Goal: Information Seeking & Learning: Check status

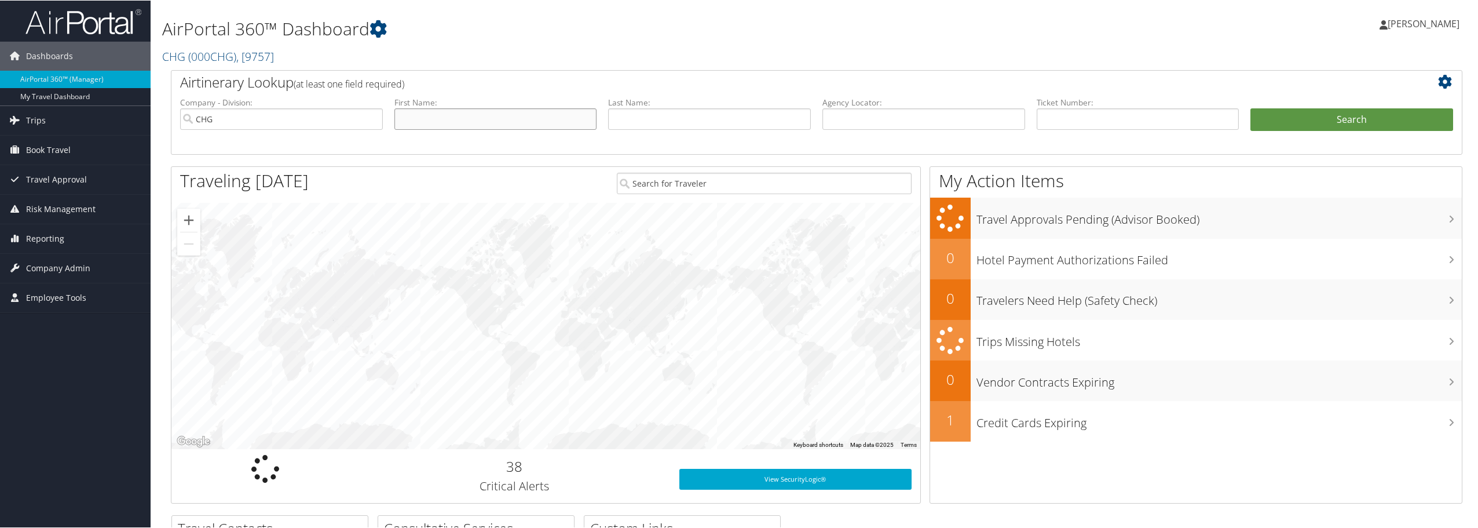
click at [482, 126] on input "text" at bounding box center [495, 118] width 203 height 21
paste input "Monica Sharma"
drag, startPoint x: 446, startPoint y: 125, endPoint x: 430, endPoint y: 125, distance: 16.8
click at [430, 125] on input "Monica Sharma" at bounding box center [495, 118] width 203 height 21
type input "Monica Sharma"
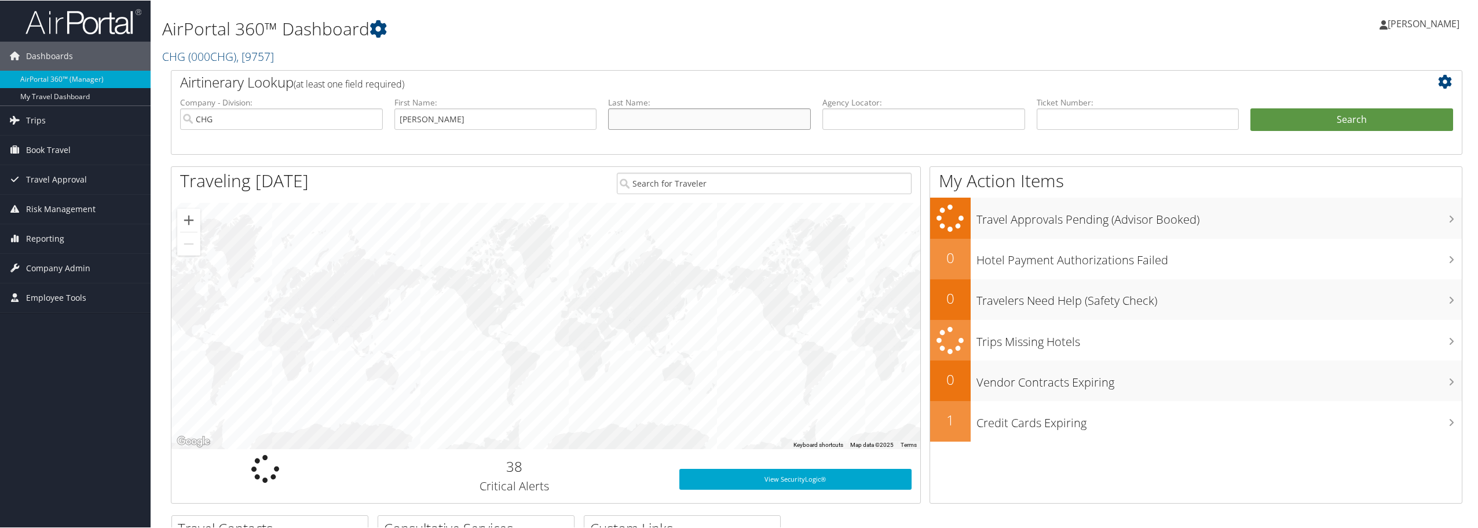
drag, startPoint x: 618, startPoint y: 111, endPoint x: 629, endPoint y: 113, distance: 11.7
click at [618, 111] on input "text" at bounding box center [709, 118] width 203 height 21
paste input "Sharma"
type input "Sharma"
drag, startPoint x: 479, startPoint y: 120, endPoint x: 425, endPoint y: 118, distance: 53.9
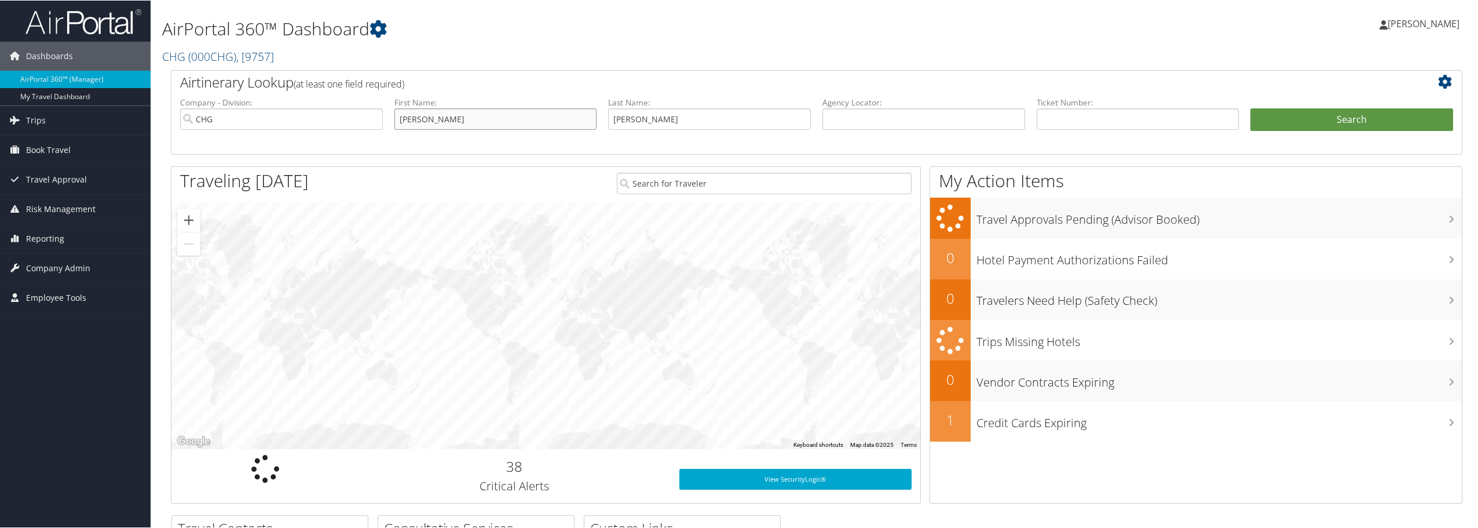
click at [425, 118] on input "Monica Sharma" at bounding box center [495, 118] width 203 height 21
type input "Monica"
click at [1359, 114] on button "Search" at bounding box center [1351, 119] width 203 height 23
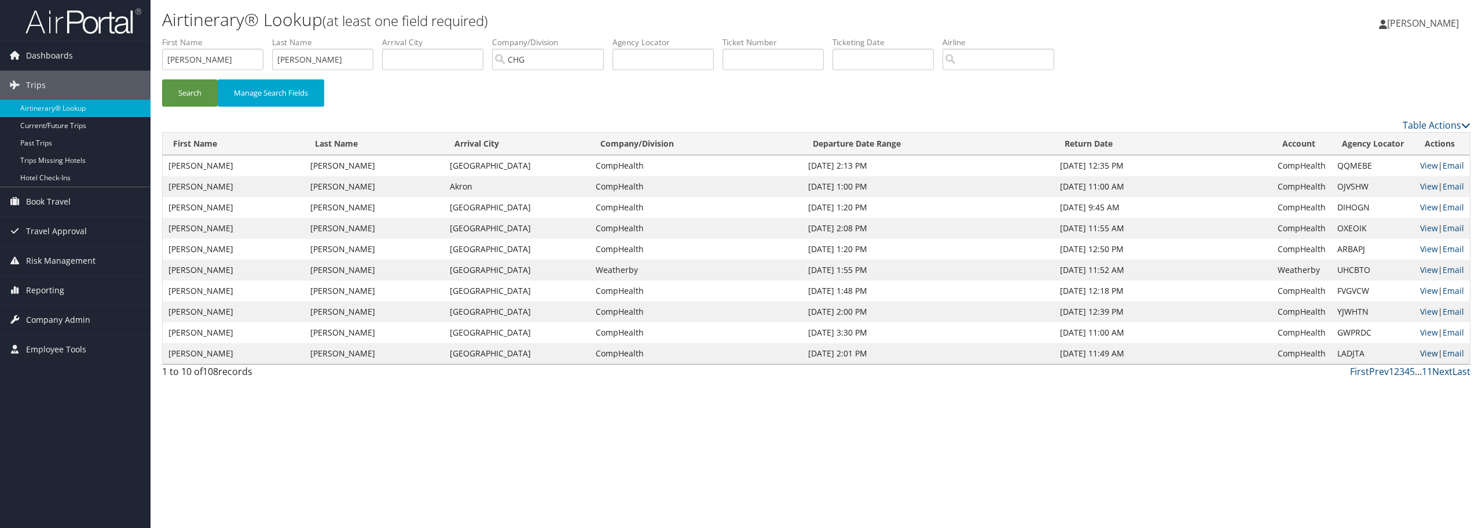
click at [1426, 354] on link "View" at bounding box center [1430, 352] width 18 height 11
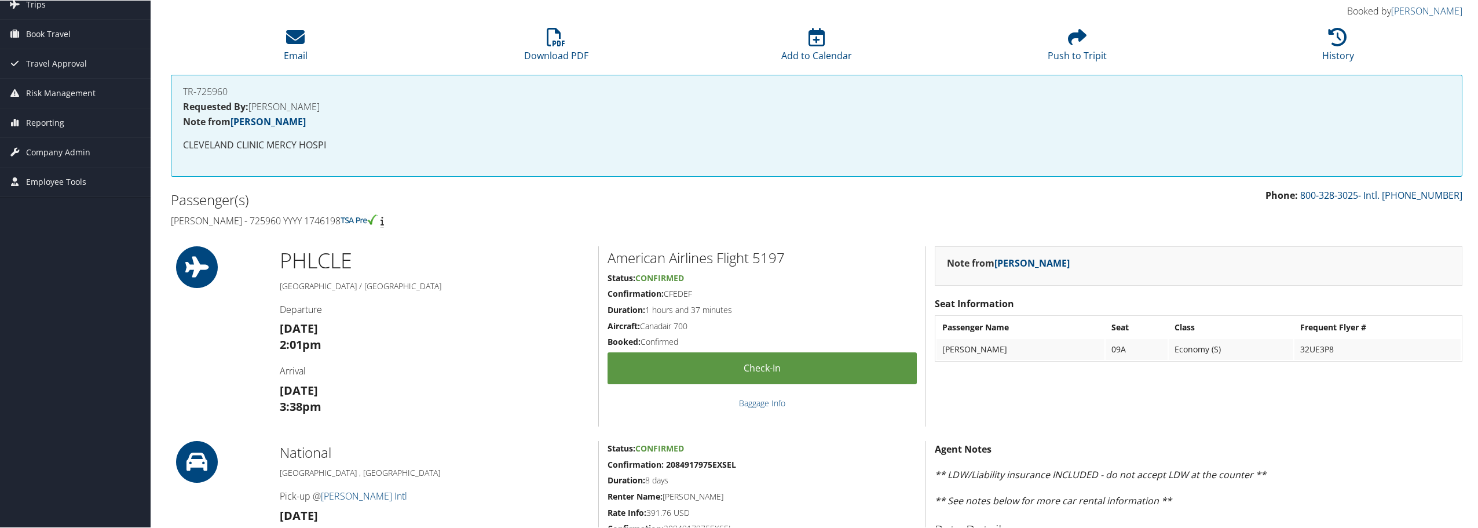
scroll to position [80, 0]
click at [312, 219] on h4 "[PERSON_NAME] - 725960 YYYY 1746198" at bounding box center [489, 220] width 637 height 13
drag, startPoint x: 312, startPoint y: 221, endPoint x: 342, endPoint y: 222, distance: 30.7
click at [342, 222] on h4 "Monica Sharma - 725960 YYYY 1746198" at bounding box center [489, 220] width 637 height 13
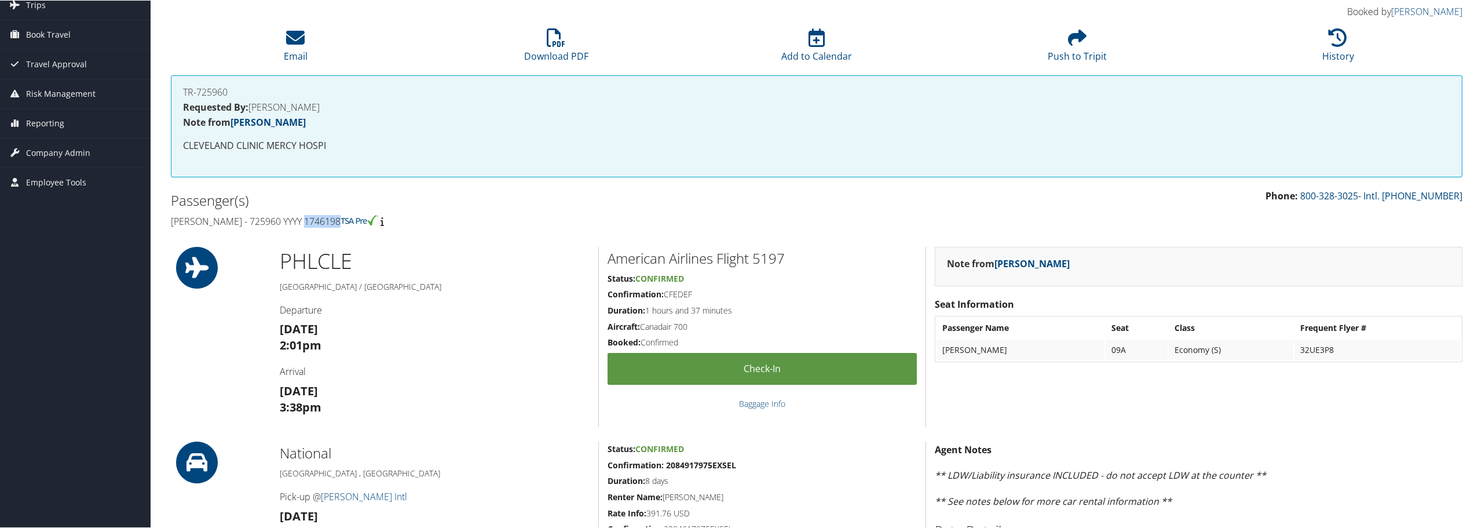
drag, startPoint x: 309, startPoint y: 224, endPoint x: 346, endPoint y: 224, distance: 37.1
click at [346, 224] on h4 "Monica Sharma - 725960 YYYY 1746198" at bounding box center [489, 220] width 637 height 13
click at [581, 228] on div "Passenger(s) Monica Sharma - 725960 YYYY 1746198" at bounding box center [489, 209] width 654 height 43
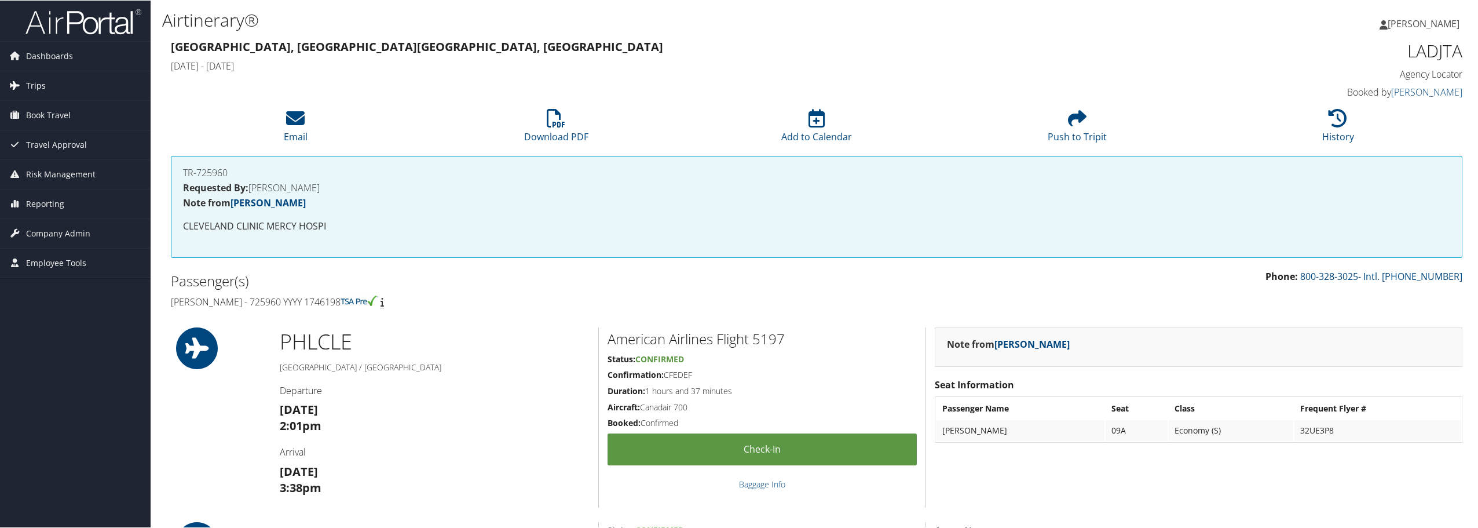
click at [32, 81] on span "Trips" at bounding box center [36, 85] width 20 height 29
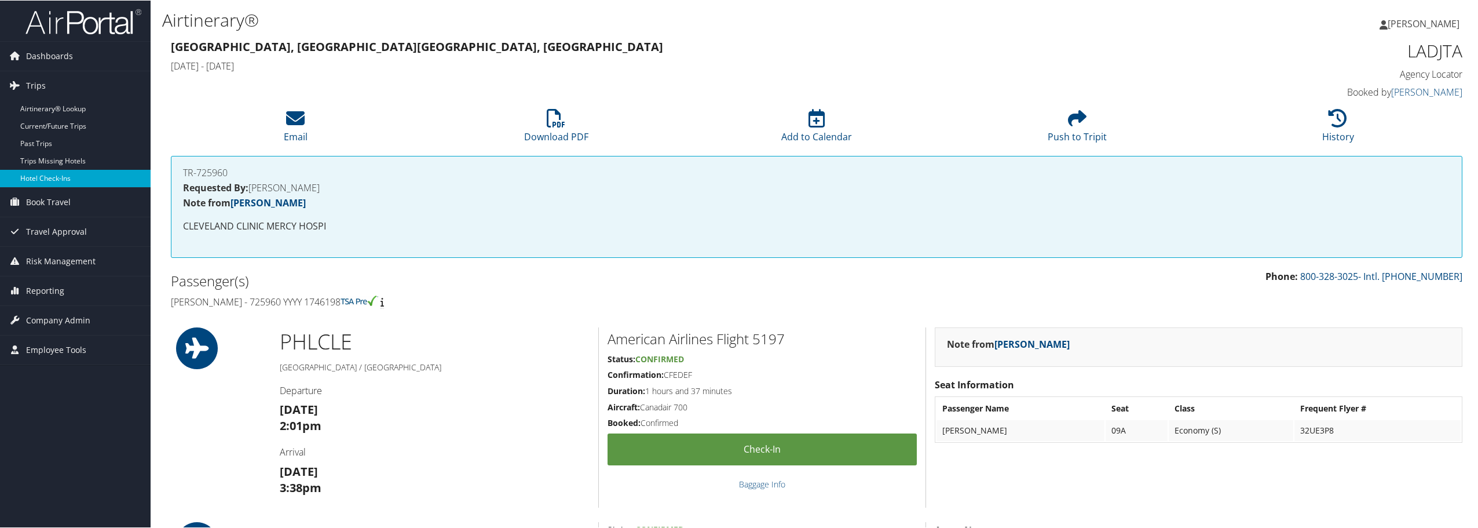
click at [37, 181] on link "Hotel Check-ins" at bounding box center [75, 177] width 151 height 17
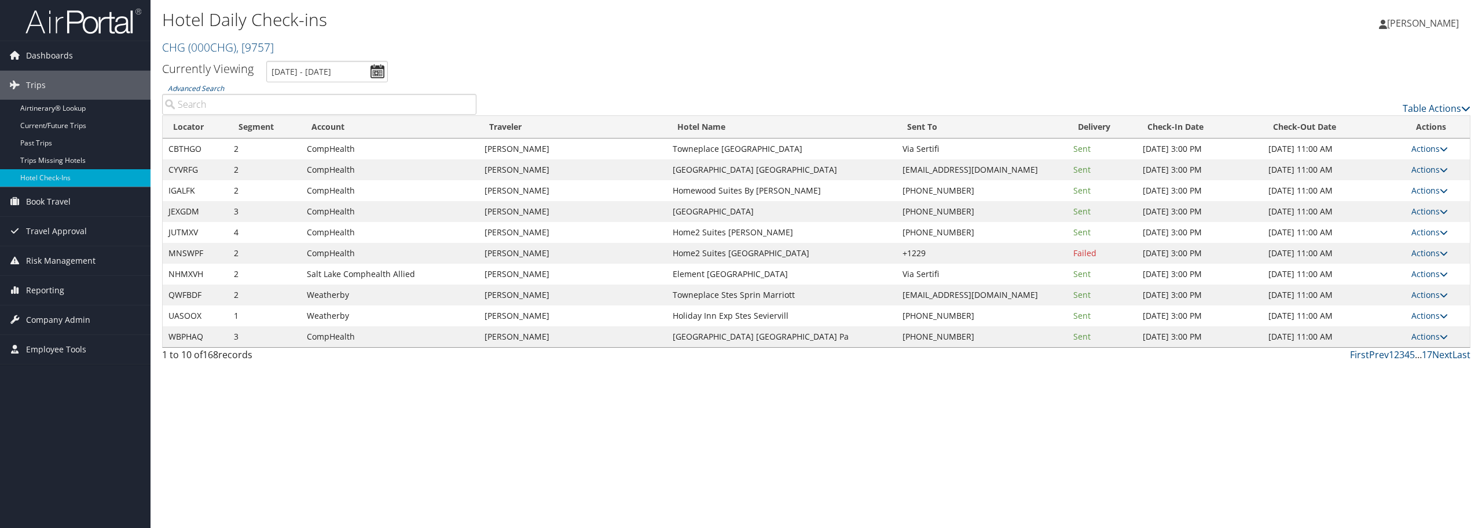
click at [271, 102] on input "Advanced Search" at bounding box center [319, 104] width 314 height 21
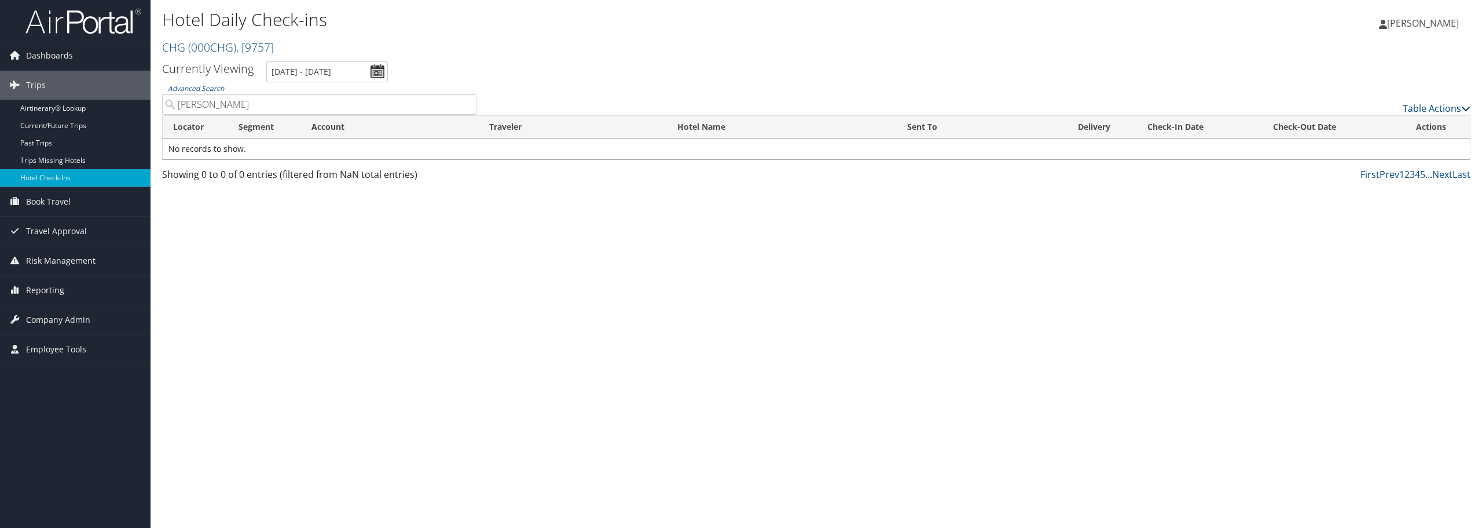
type input "william faw"
click at [369, 74] on input "10/2/2025 - 10/2/2025" at bounding box center [327, 71] width 122 height 21
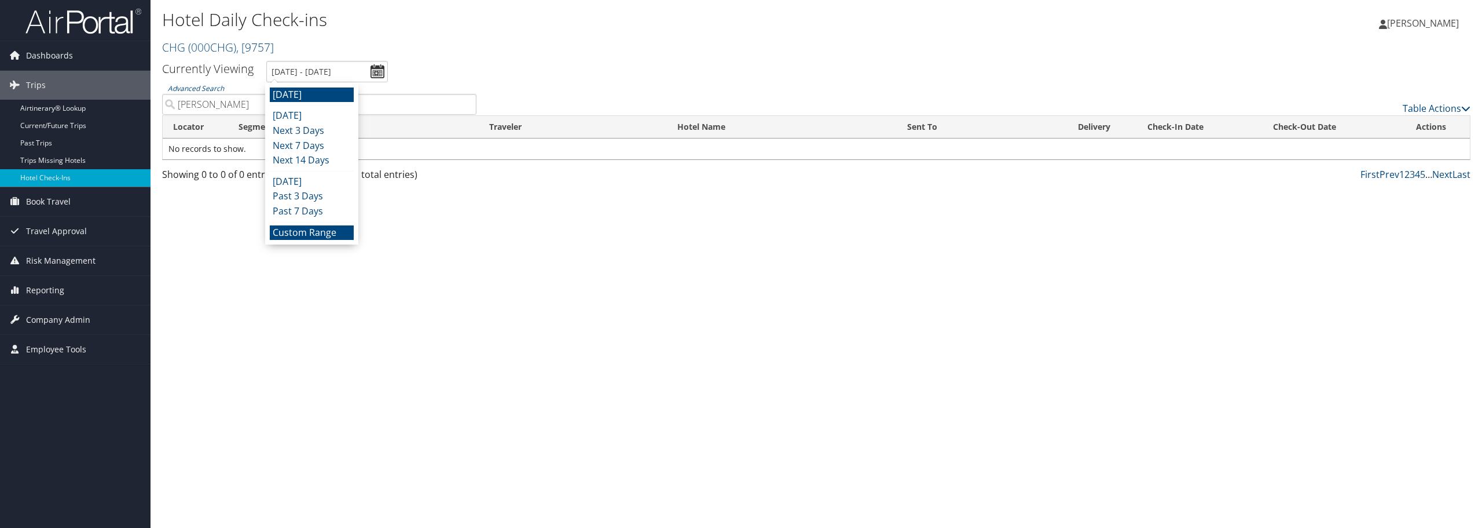
click at [309, 232] on li "Custom Range" at bounding box center [312, 232] width 84 height 15
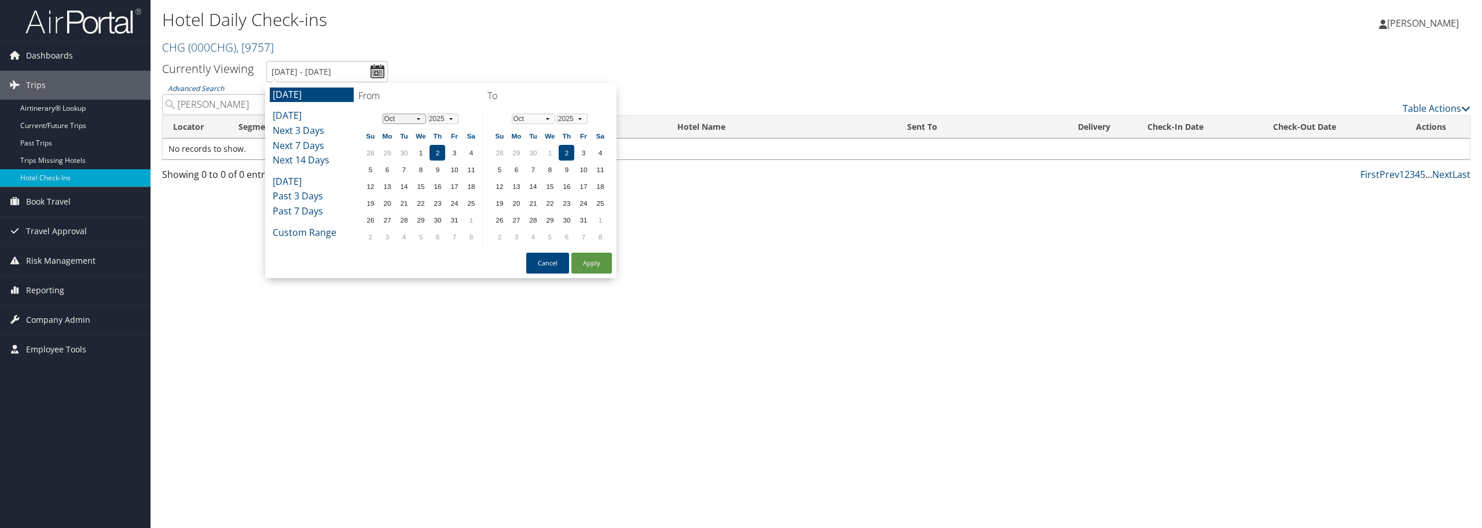
click at [420, 122] on select "Jan Feb Mar Apr May Jun Jul Aug Sep Oct Nov Dec" at bounding box center [404, 119] width 43 height 10
click at [435, 151] on td "1" at bounding box center [438, 153] width 16 height 16
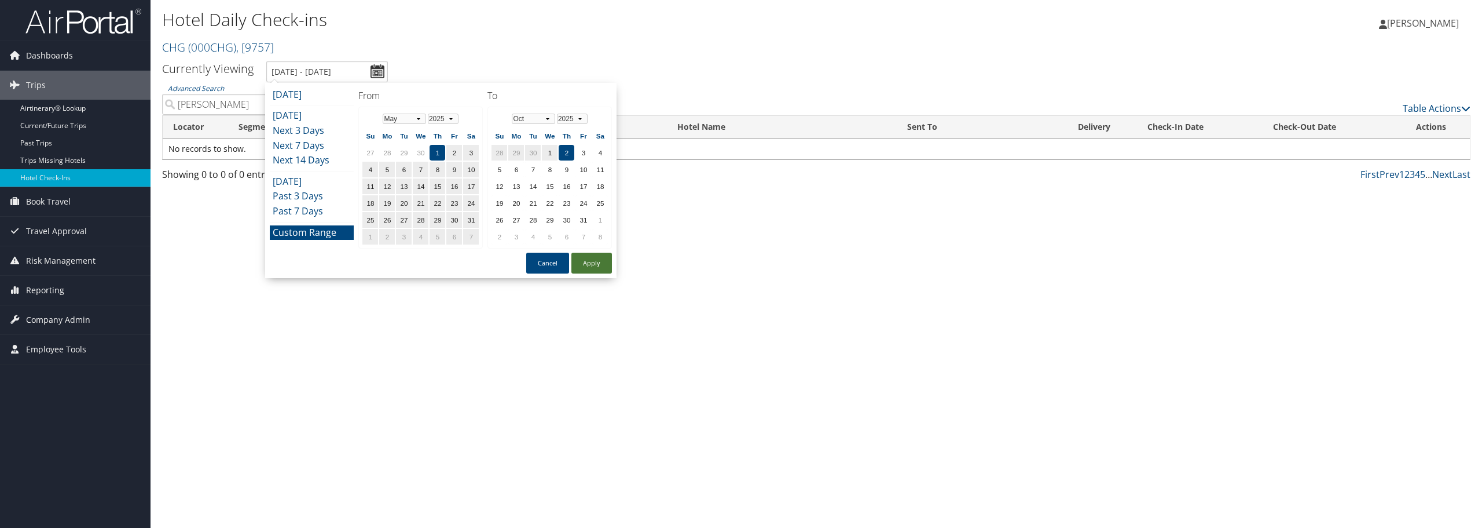
click at [591, 261] on button "Apply" at bounding box center [592, 262] width 41 height 21
type input "5/1/2025 - 10/2/2025"
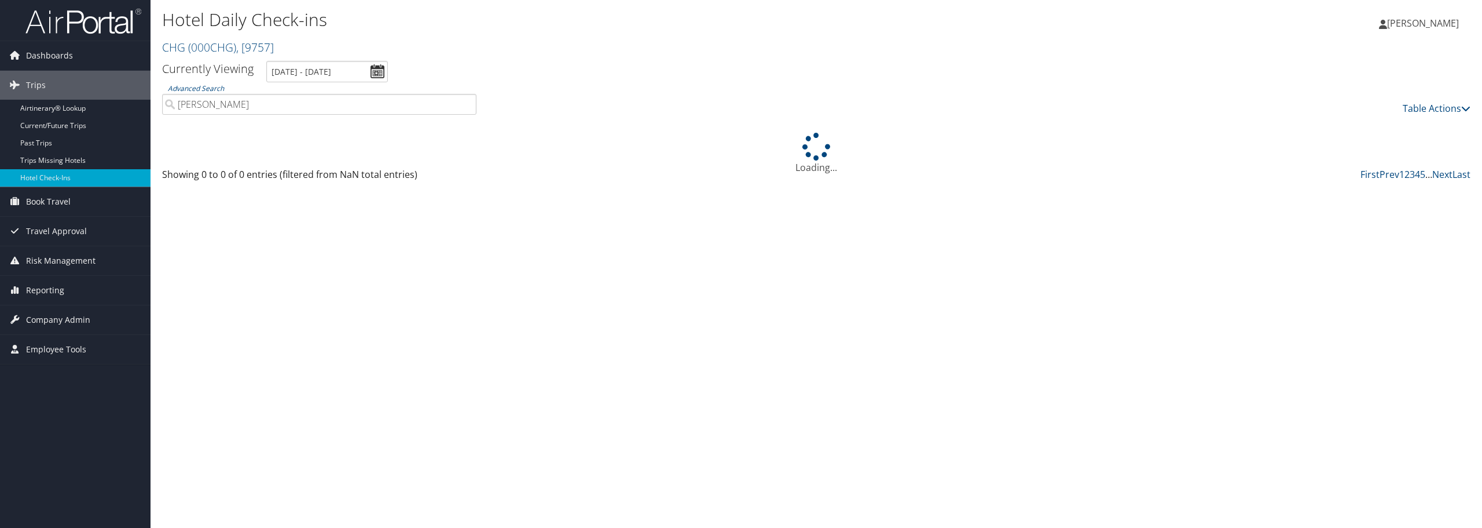
click at [250, 108] on input "william faw" at bounding box center [319, 104] width 314 height 21
type input "william fawcett"
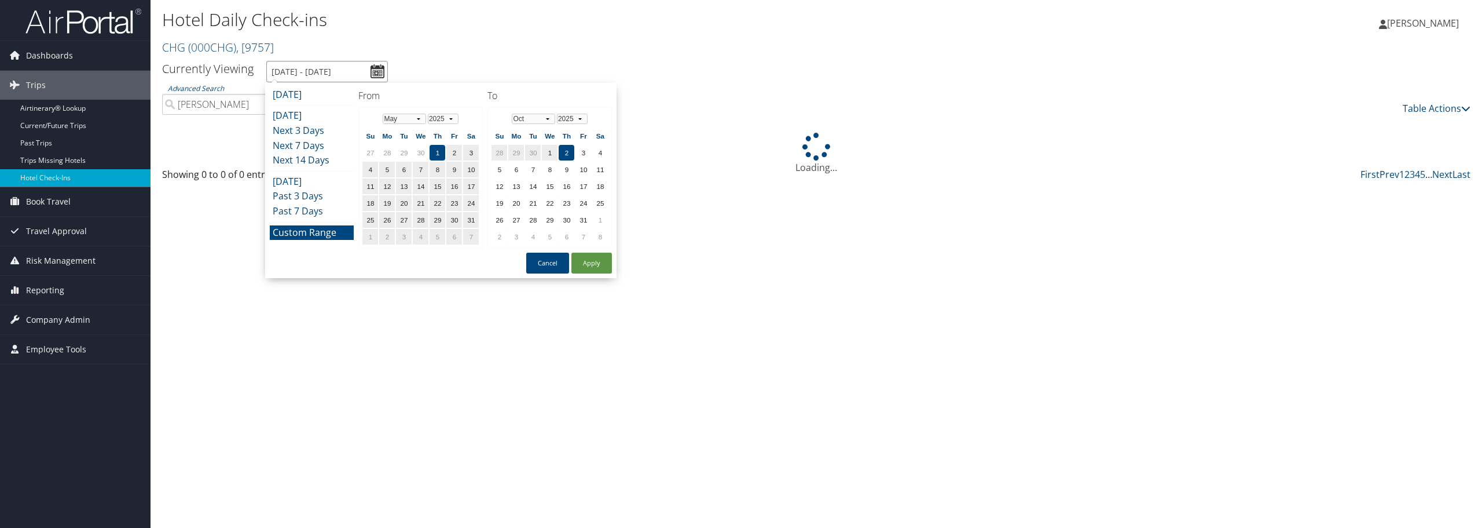
click at [377, 71] on input "5/1/2025 - 10/2/2025" at bounding box center [327, 71] width 122 height 21
click at [547, 120] on select "Jan Feb Mar Apr May Jun Jul Aug Sep Oct Nov Dec" at bounding box center [533, 119] width 43 height 10
click at [497, 239] on td "31" at bounding box center [500, 237] width 16 height 16
click at [583, 258] on button "Apply" at bounding box center [592, 262] width 41 height 21
type input "5/1/2025 - 8/31/2025"
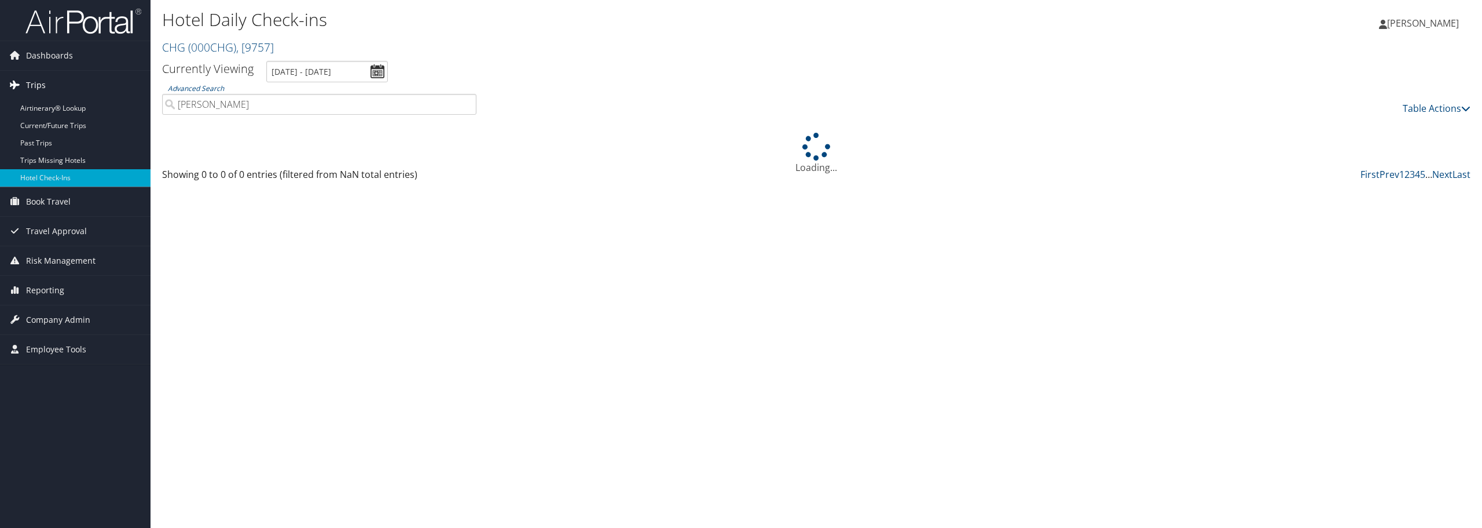
drag, startPoint x: 249, startPoint y: 105, endPoint x: 76, endPoint y: 85, distance: 173.8
click at [76, 85] on div "Dashboards AirPortal 360™ (Manager) My Travel Dashboard Trips Airtinerary® Look…" at bounding box center [741, 264] width 1482 height 528
click at [93, 107] on link "Airtinerary® Lookup" at bounding box center [75, 108] width 151 height 17
